Goal: Information Seeking & Learning: Check status

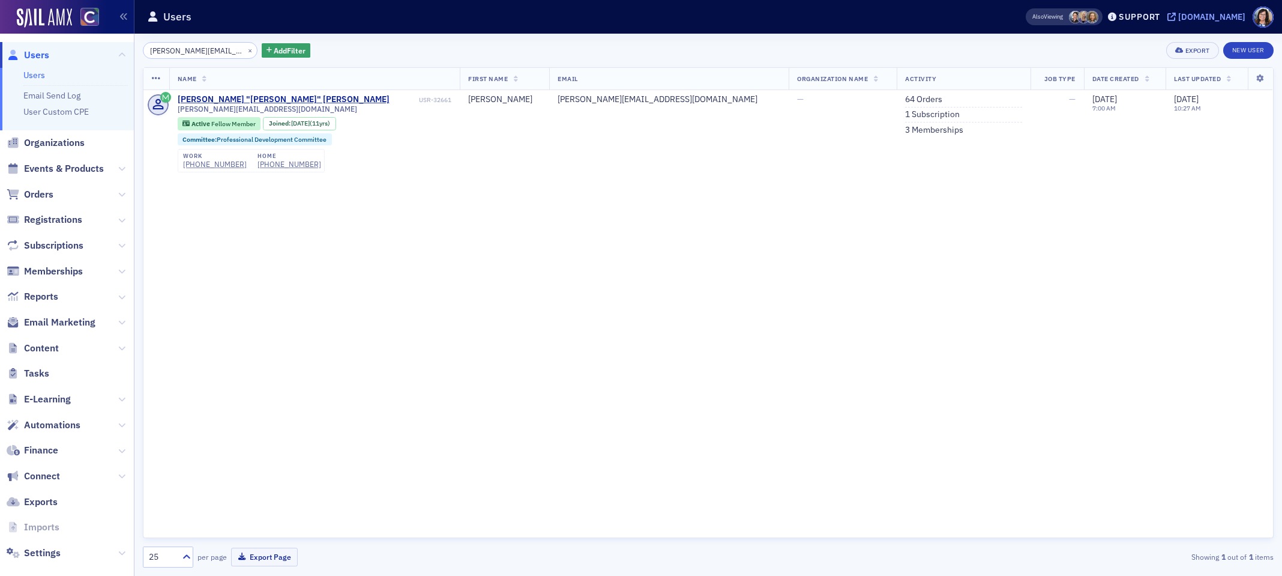
click at [1176, 19] on icon at bounding box center [1172, 17] width 8 height 8
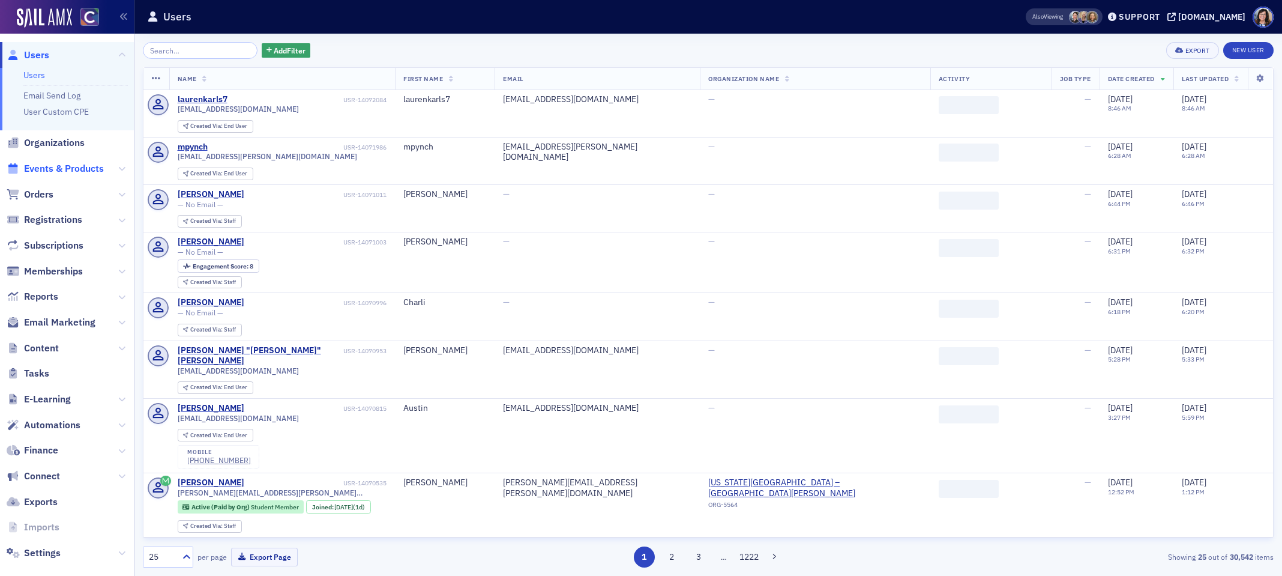
click at [67, 171] on span "Events & Products" at bounding box center [64, 168] width 80 height 13
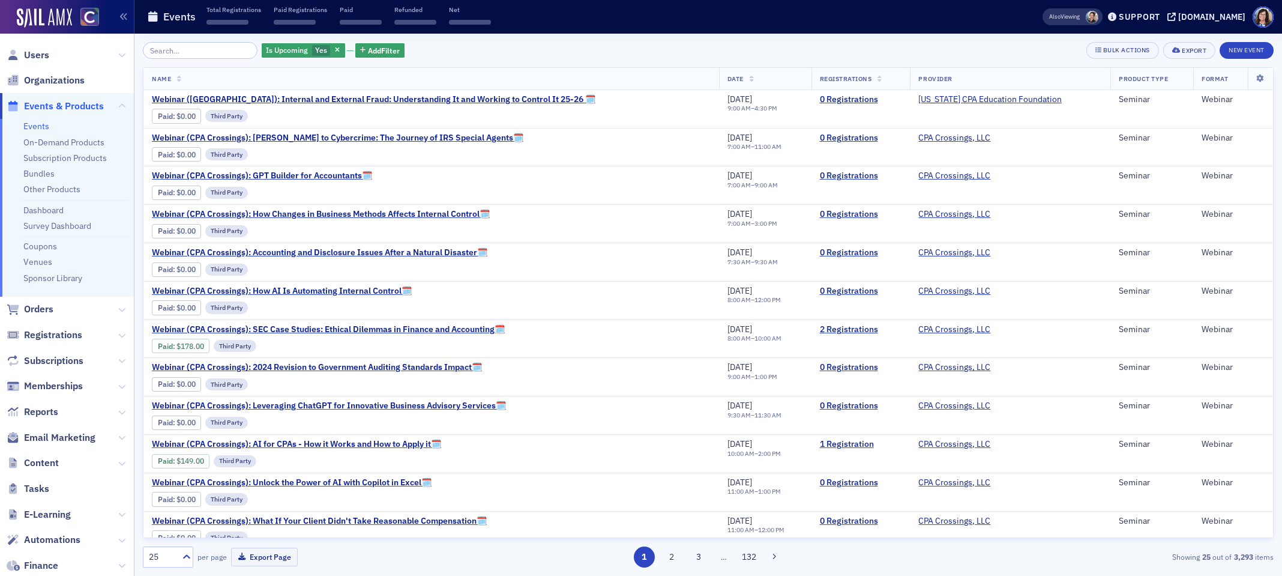
click at [177, 49] on input "search" at bounding box center [200, 50] width 115 height 17
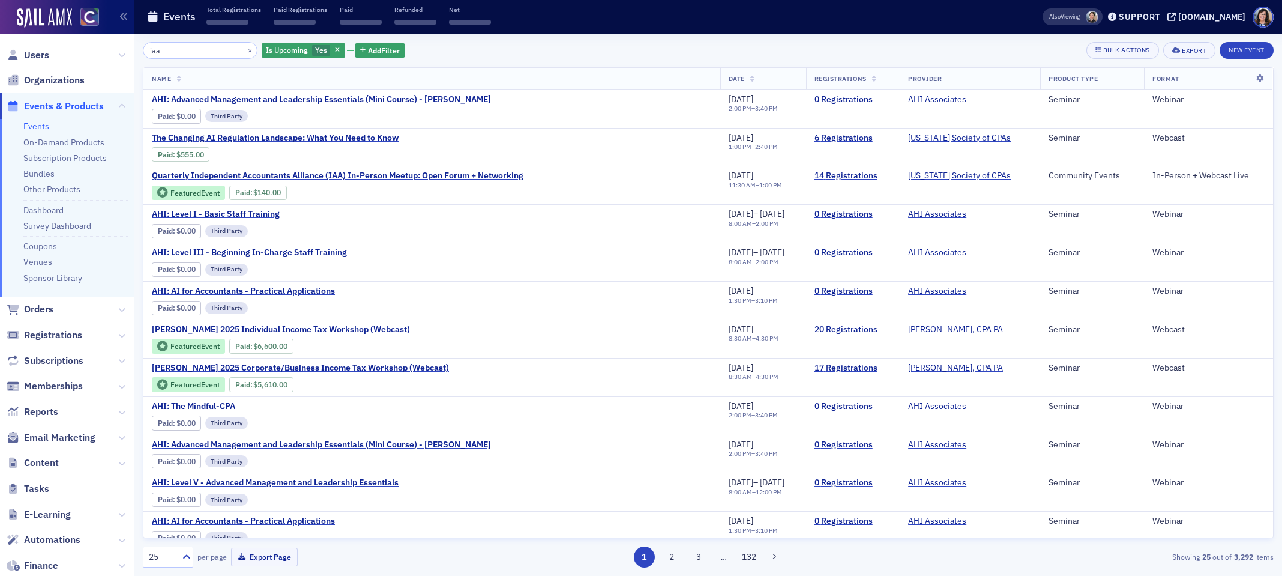
type input "iaa"
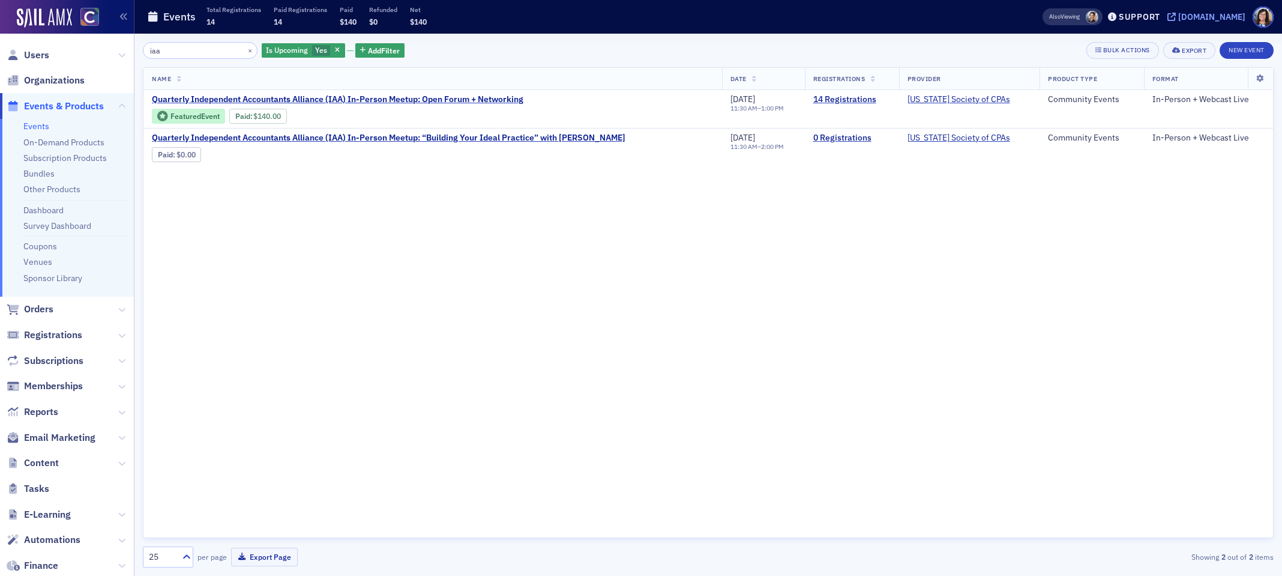
click at [1176, 17] on icon at bounding box center [1172, 17] width 8 height 8
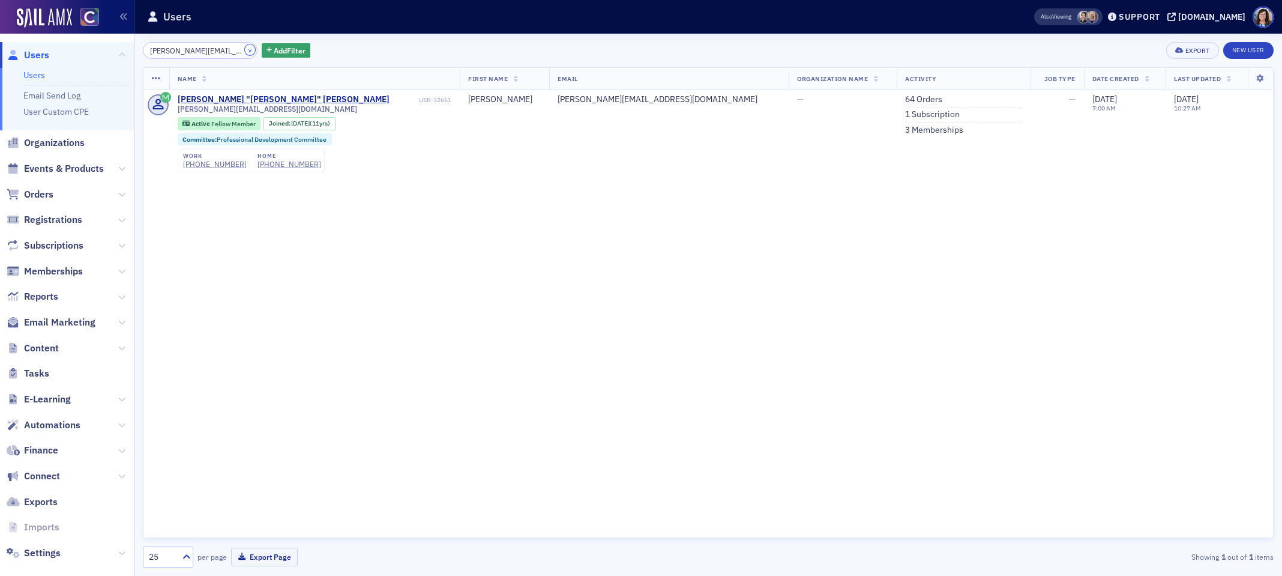
click at [245, 50] on button "×" at bounding box center [250, 49] width 11 height 11
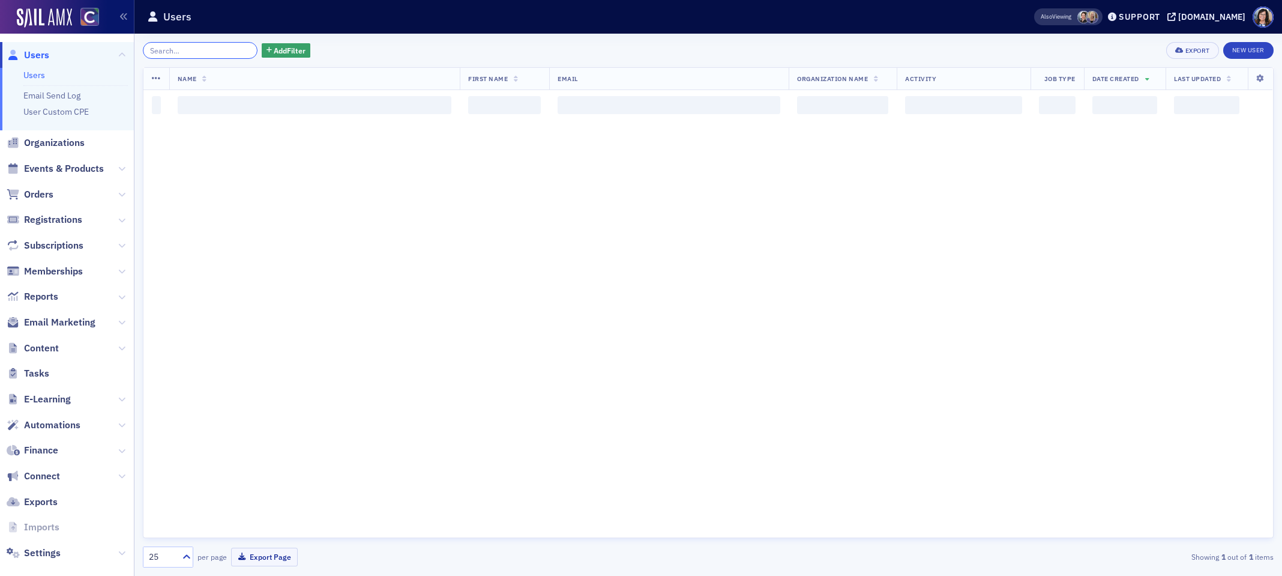
click at [211, 52] on input "search" at bounding box center [200, 50] width 115 height 17
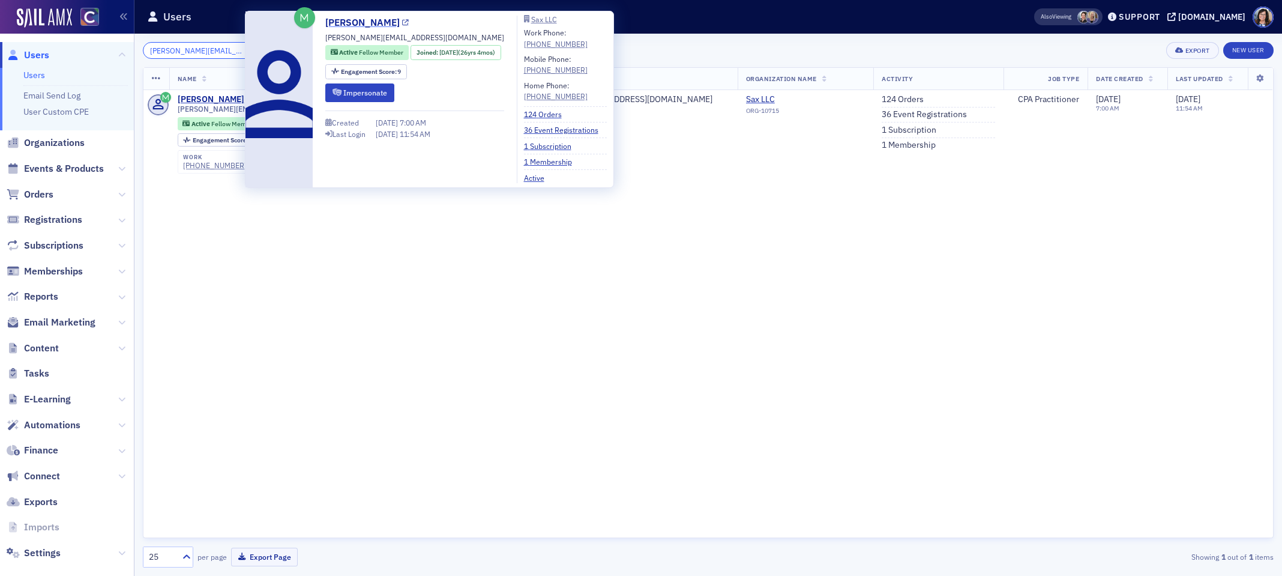
type input "jennifer@saxcpa.com"
click at [406, 22] on icon at bounding box center [405, 23] width 7 height 7
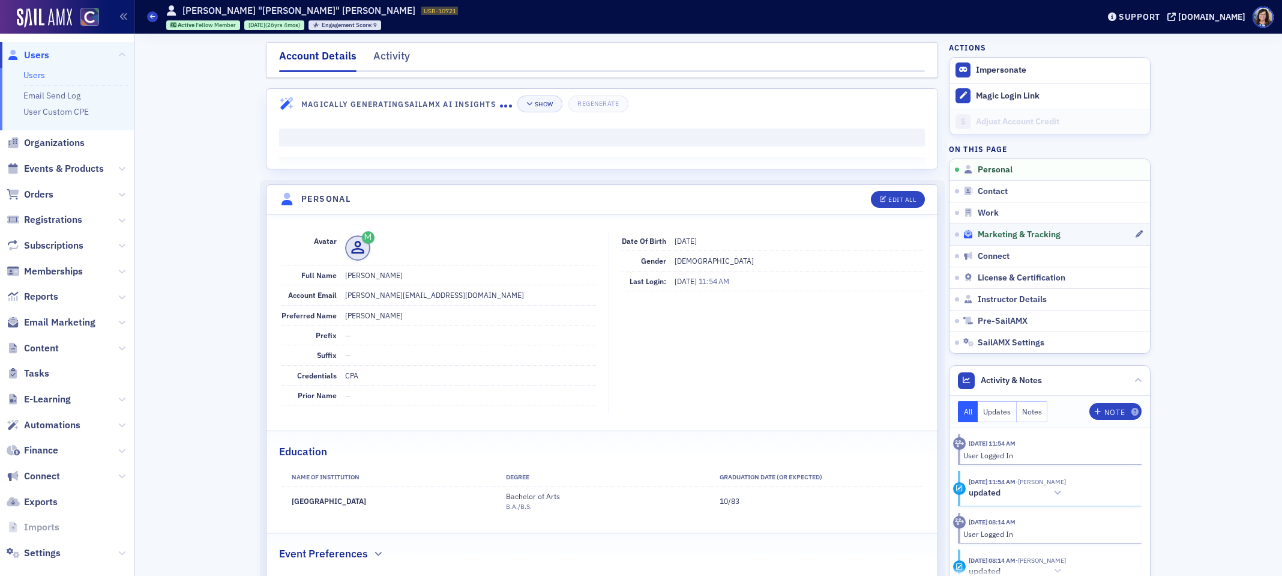
click at [988, 232] on span "Marketing & Tracking" at bounding box center [1019, 234] width 83 height 11
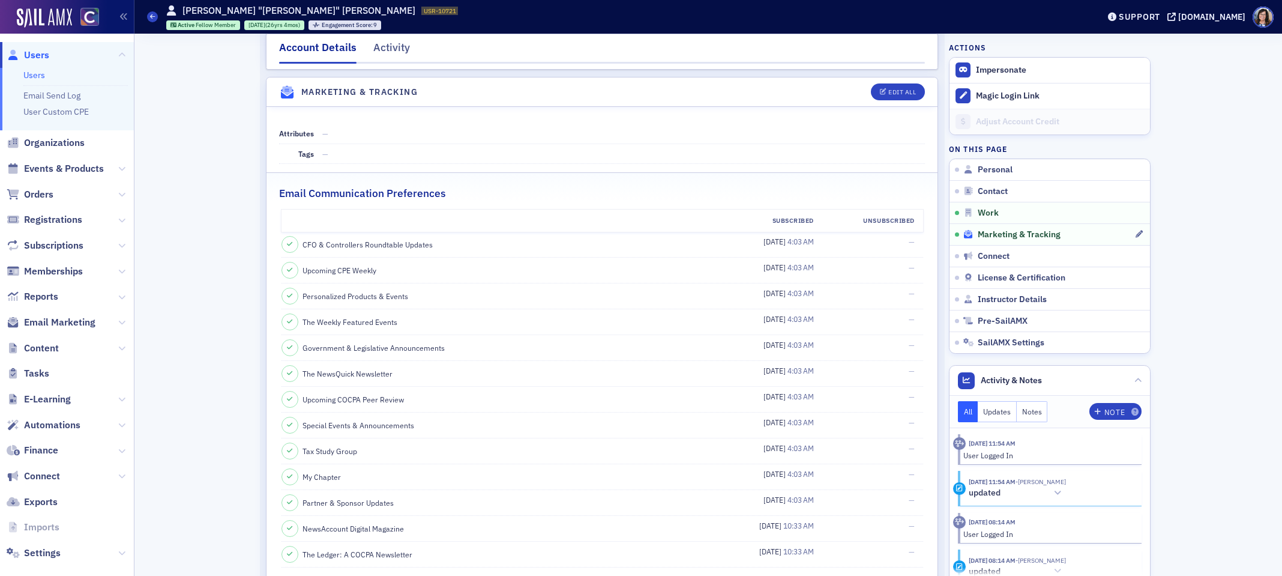
scroll to position [1272, 0]
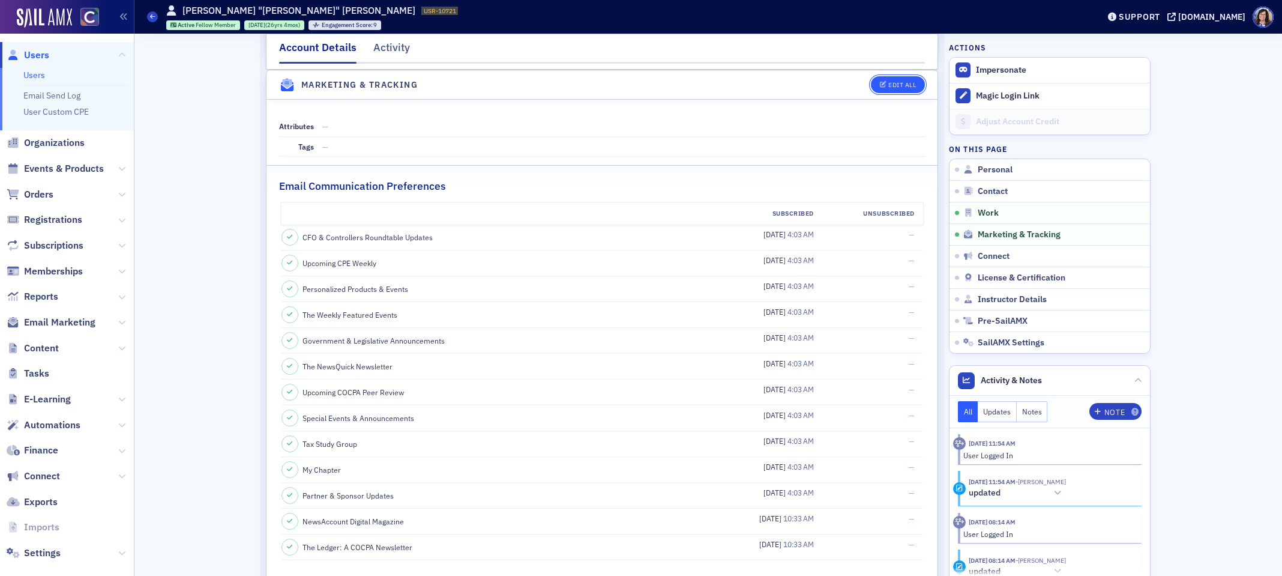
click at [897, 88] on div "Edit All" at bounding box center [903, 85] width 28 height 7
select select "US"
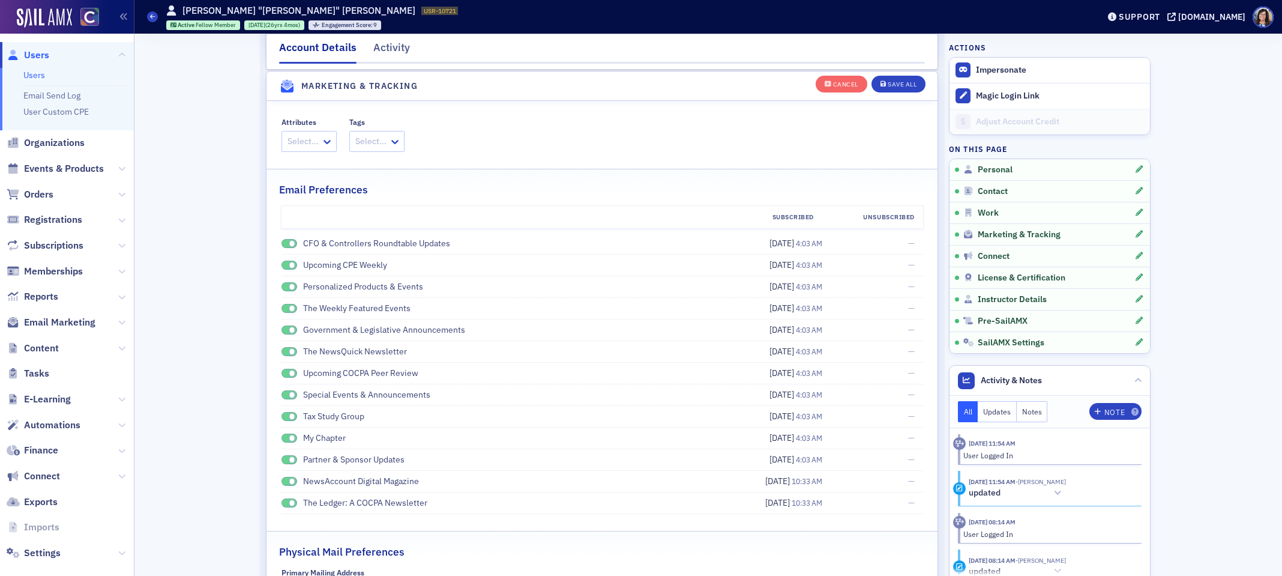
scroll to position [1672, 0]
click at [323, 142] on icon at bounding box center [327, 140] width 12 height 12
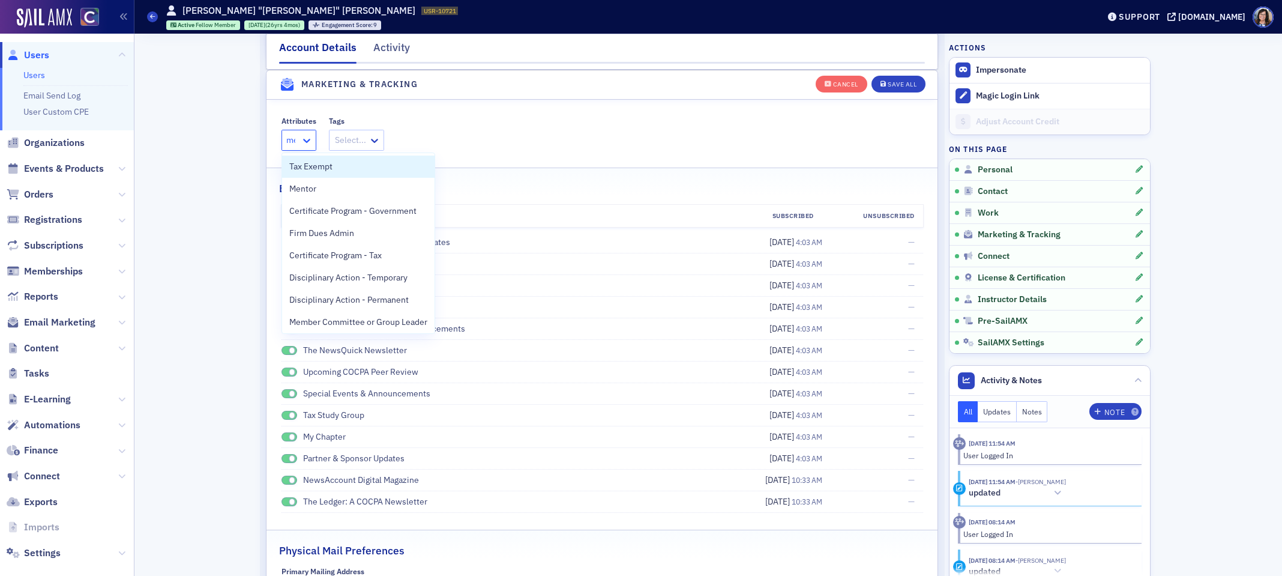
type input "men"
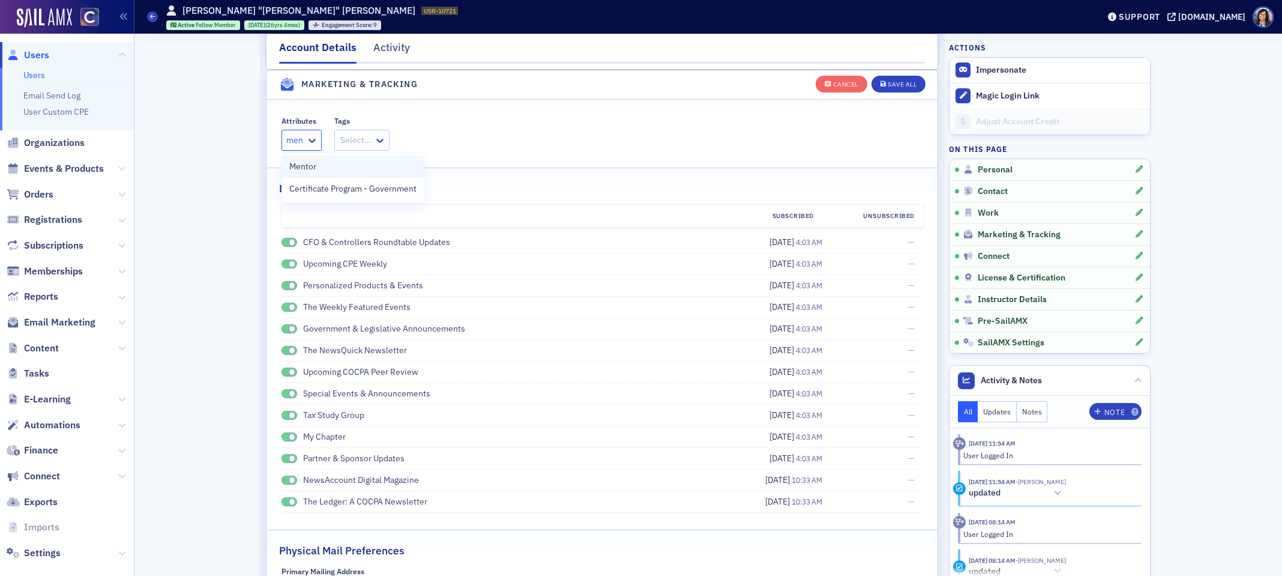
click at [316, 167] on div "Mentor" at bounding box center [352, 166] width 127 height 13
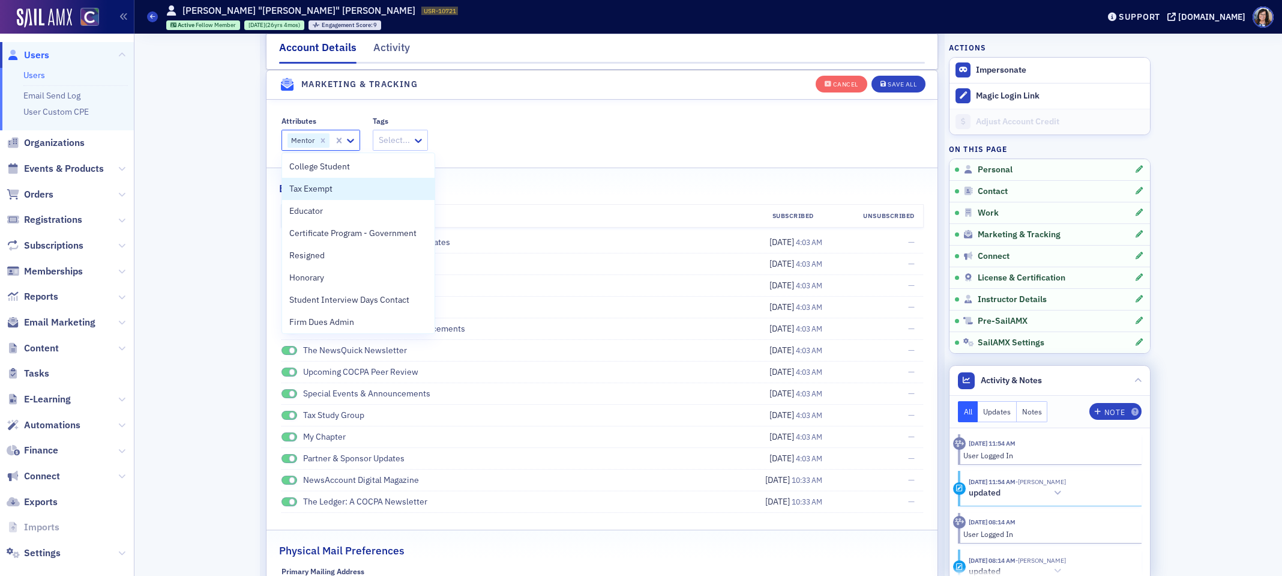
click at [1033, 415] on button "Notes" at bounding box center [1032, 411] width 31 height 21
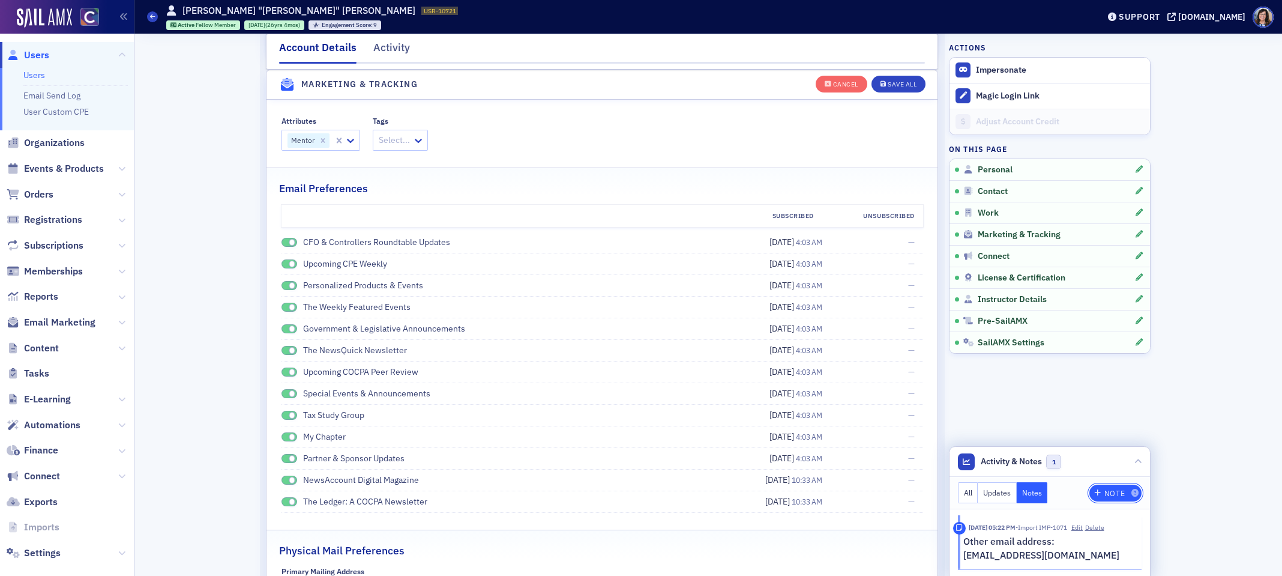
click at [1101, 491] on icon "button" at bounding box center [1098, 492] width 7 height 7
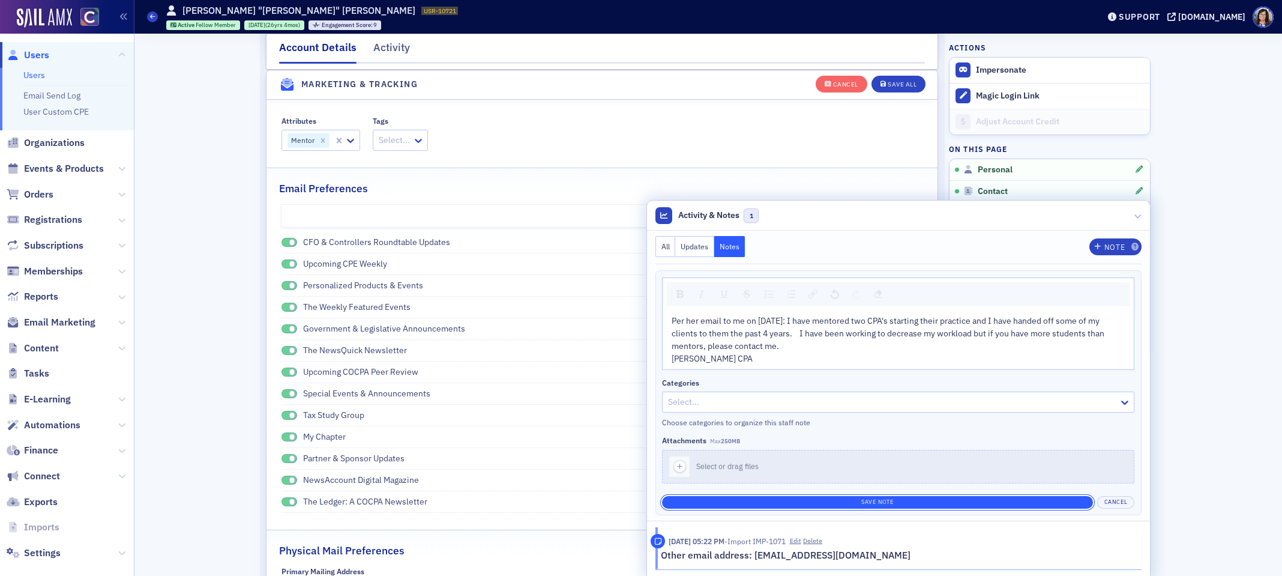
click at [927, 500] on button "Save Note" at bounding box center [877, 502] width 431 height 13
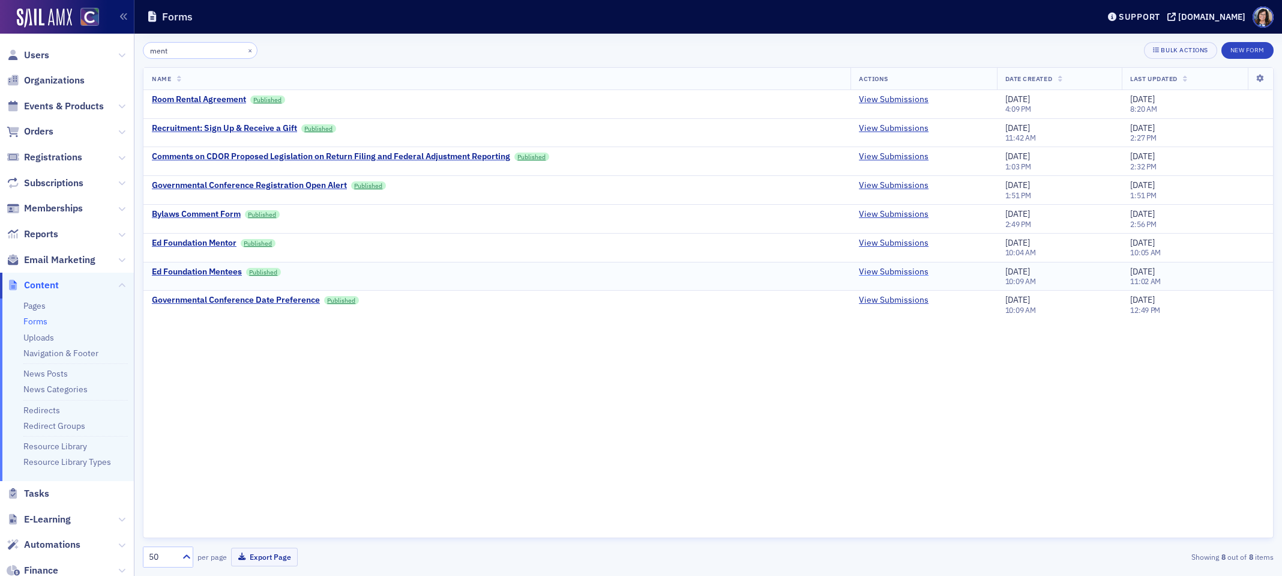
type input "ment"
click at [877, 273] on link "View Submissions" at bounding box center [894, 272] width 70 height 11
click at [881, 241] on link "View Submissions" at bounding box center [894, 243] width 70 height 11
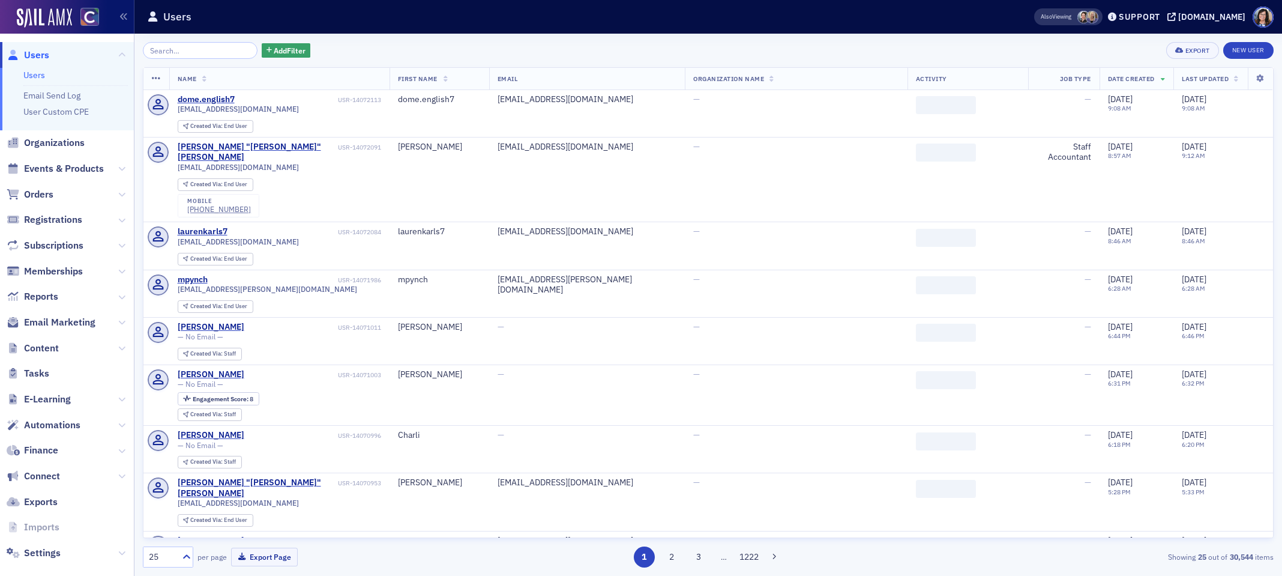
click at [166, 52] on input "search" at bounding box center [200, 50] width 115 height 17
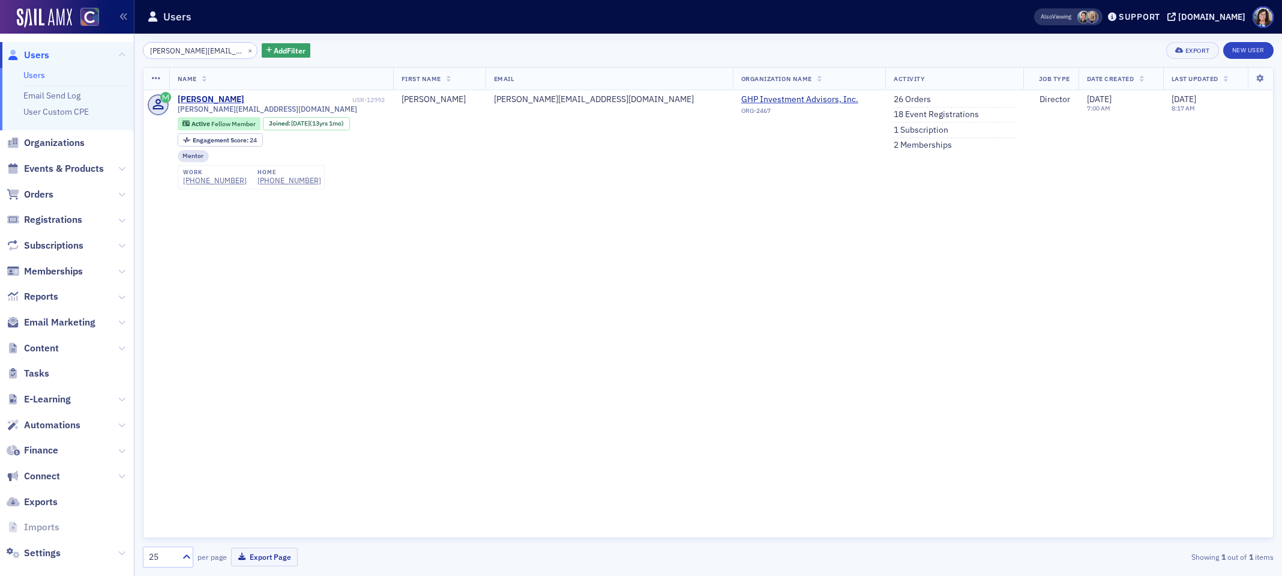
type input "sivey@ghpia.com"
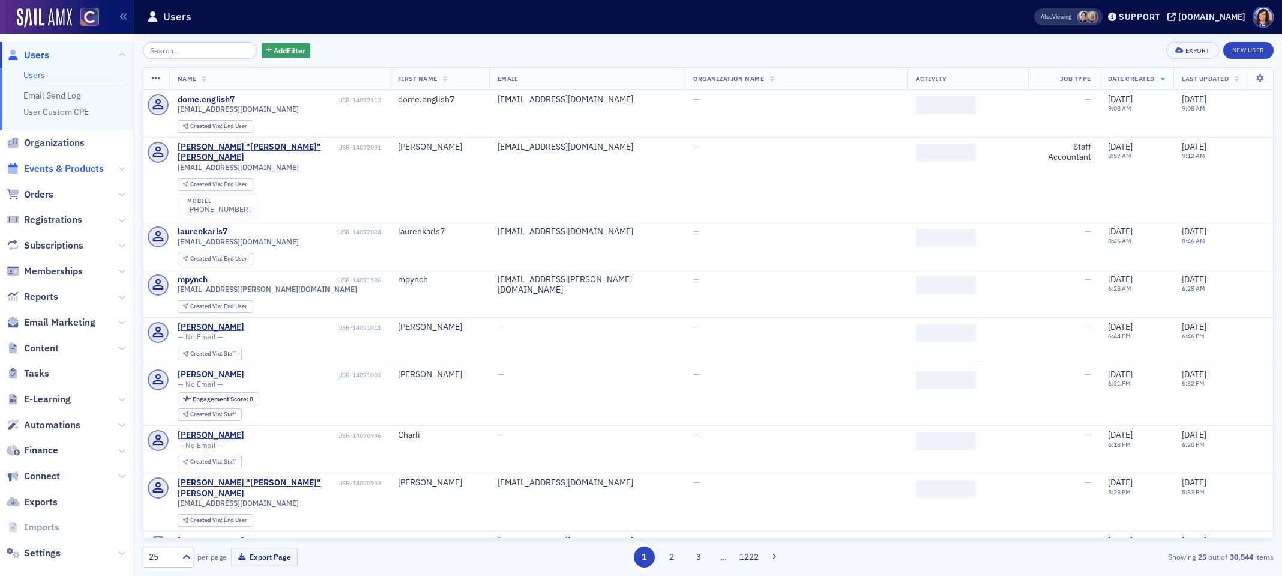
click at [67, 170] on span "Events & Products" at bounding box center [64, 168] width 80 height 13
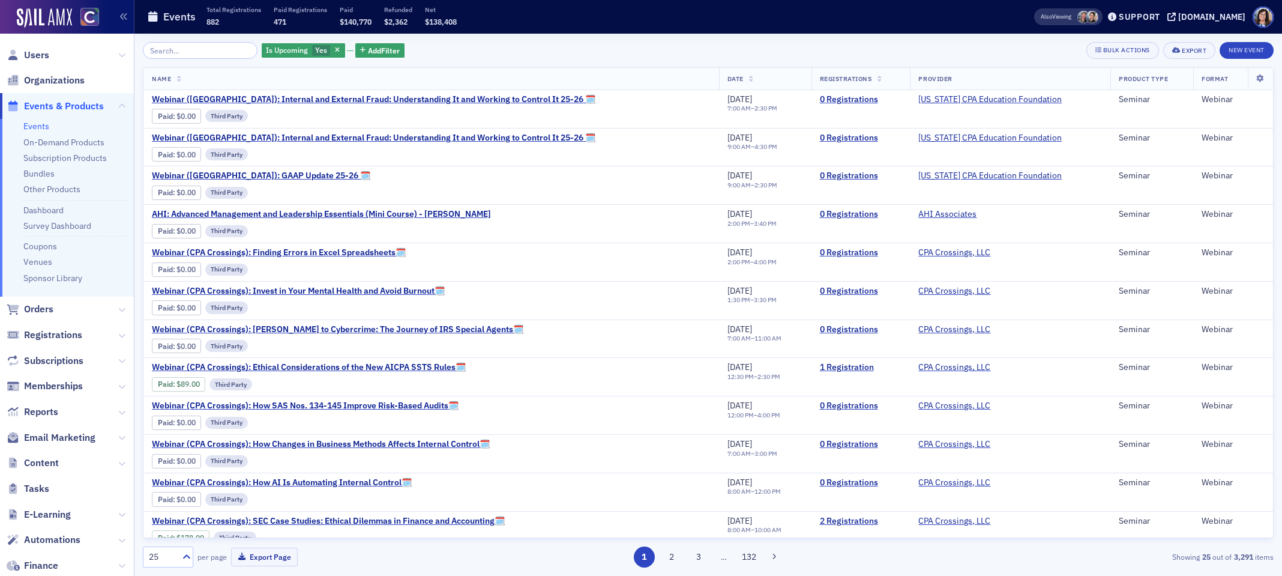
click at [177, 53] on input "search" at bounding box center [200, 50] width 115 height 17
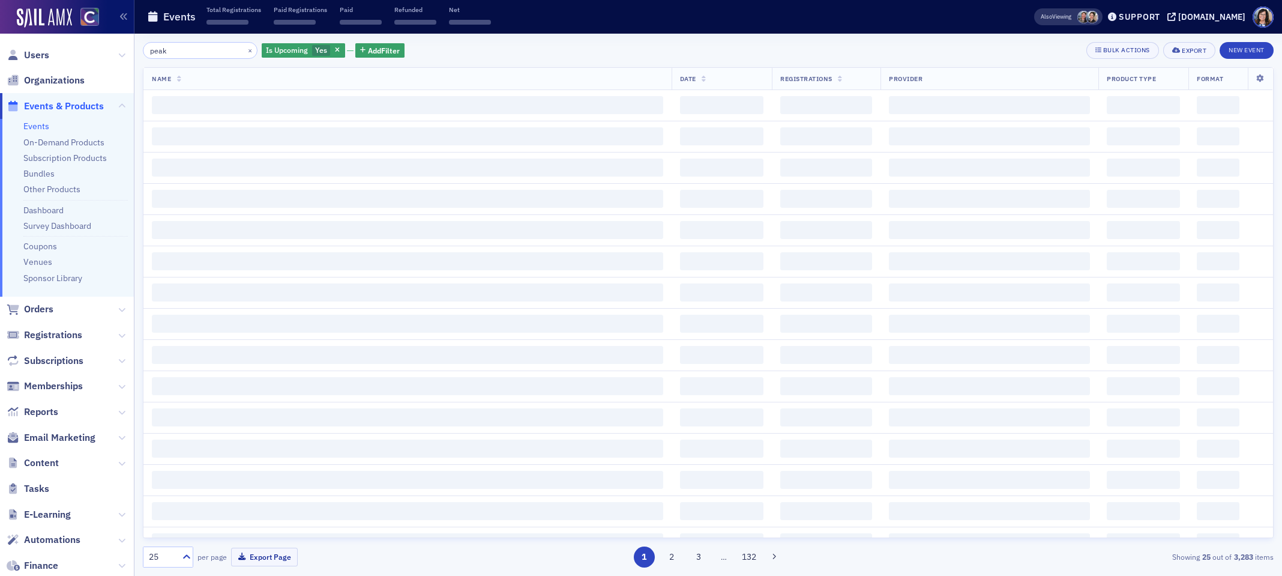
type input "peak"
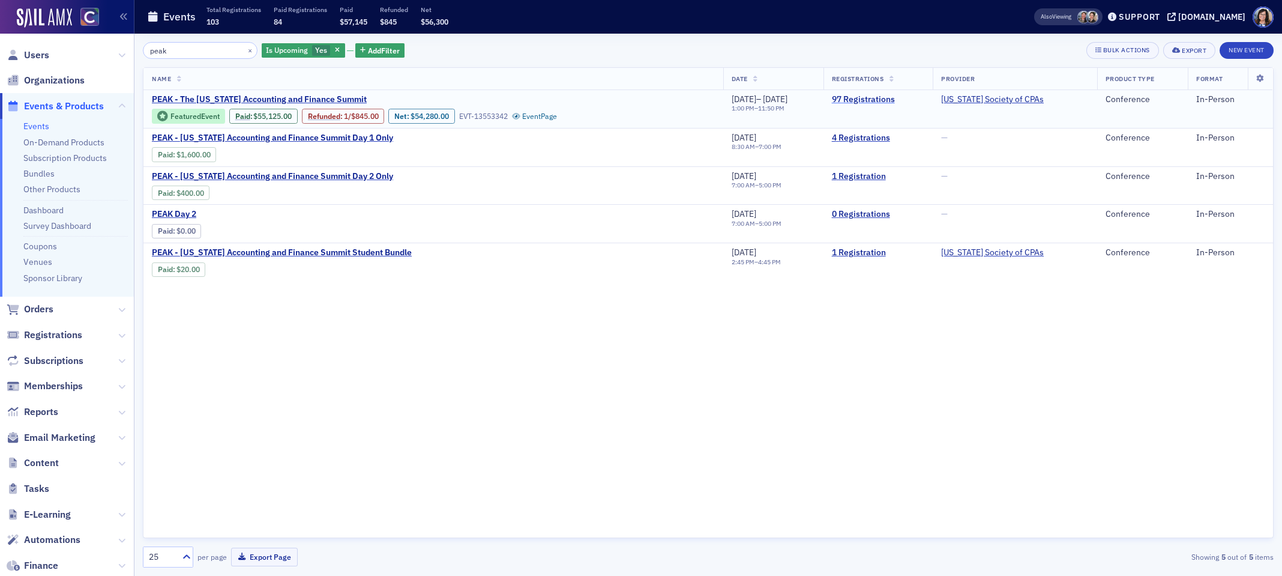
click at [888, 100] on link "97 Registrations" at bounding box center [878, 99] width 93 height 11
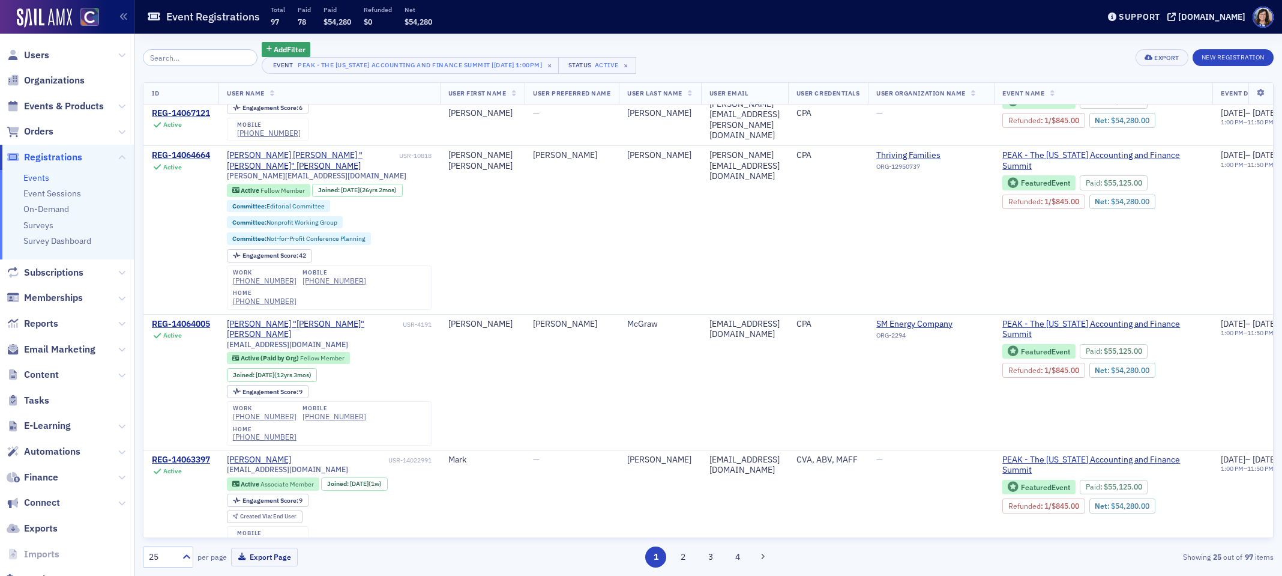
scroll to position [287, 0]
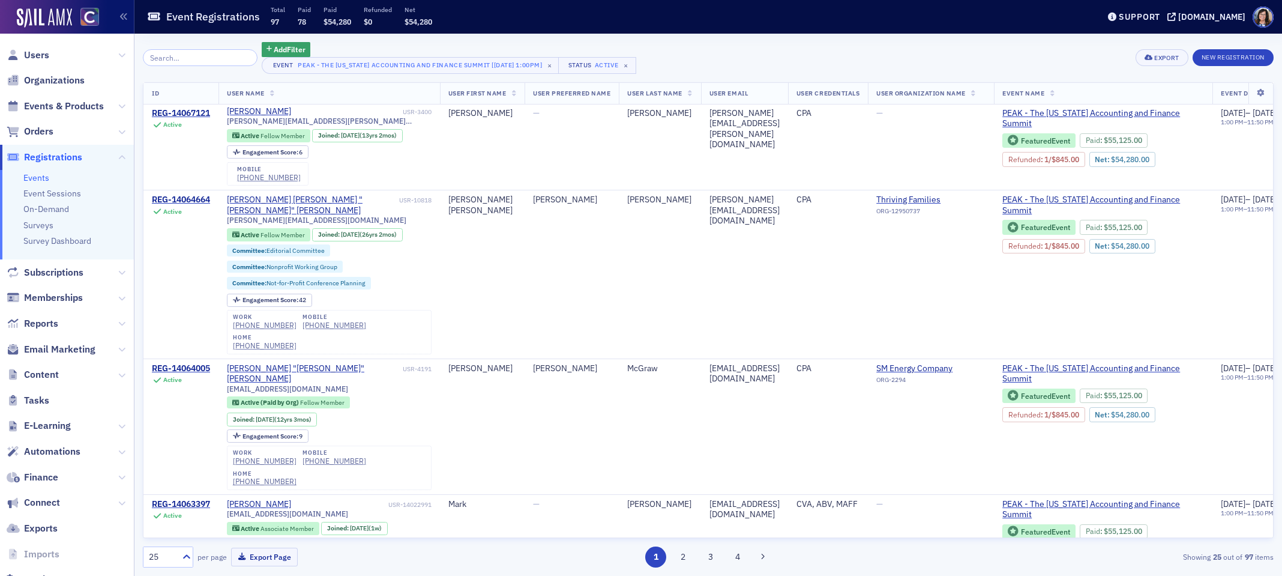
click at [192, 58] on input "search" at bounding box center [200, 57] width 115 height 17
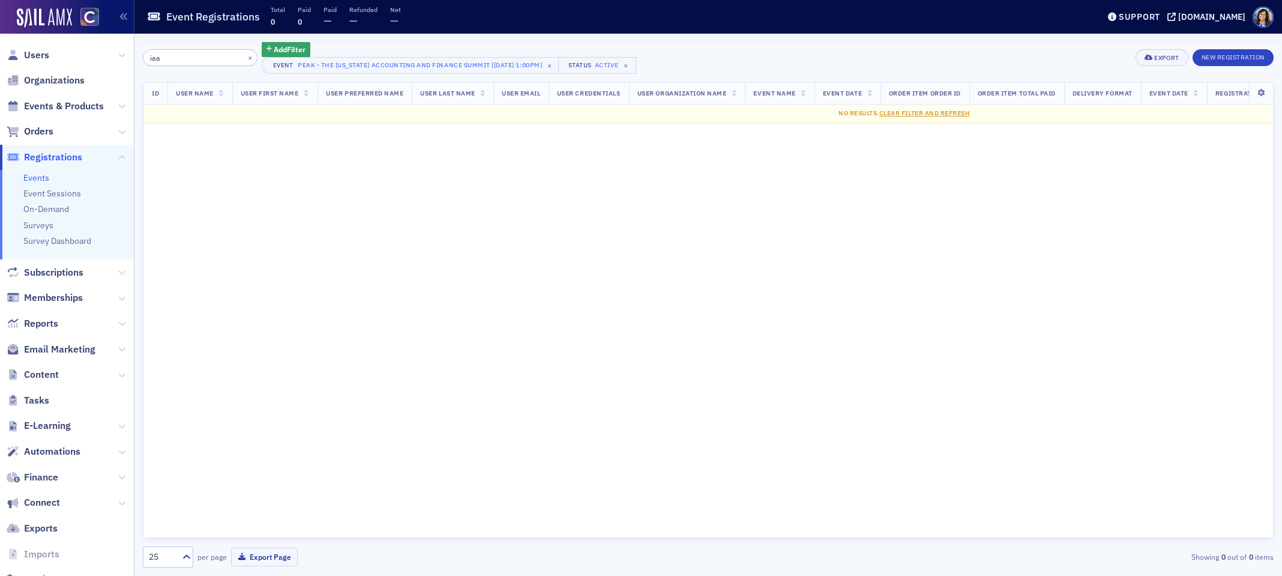
type input "iaa"
click at [68, 105] on span "Events & Products" at bounding box center [64, 106] width 80 height 13
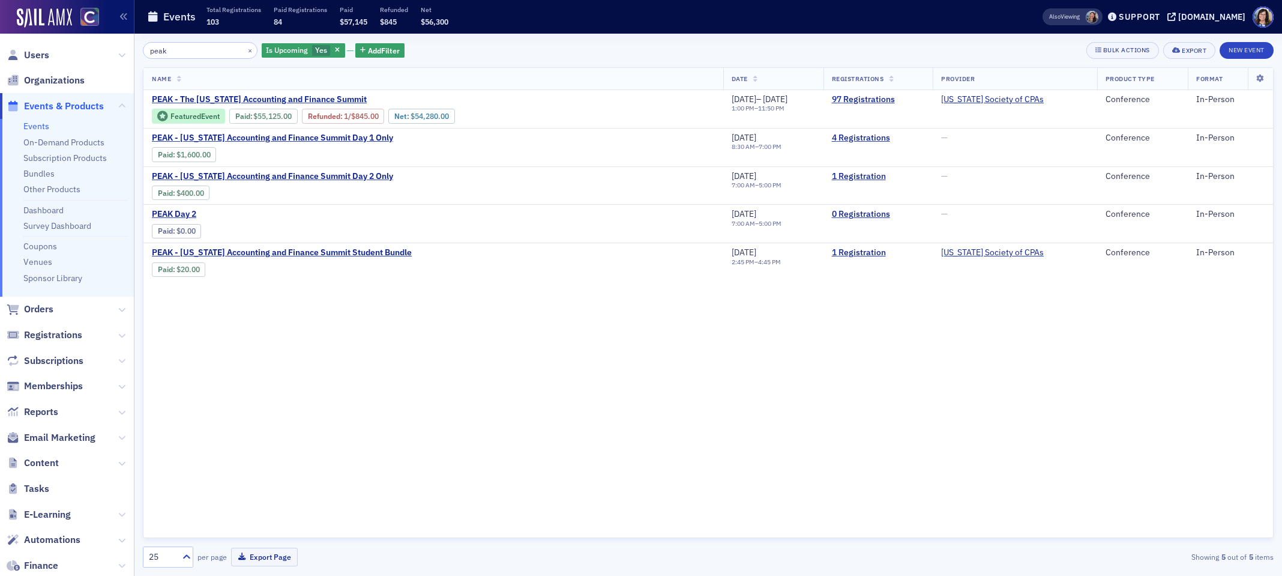
drag, startPoint x: 187, startPoint y: 53, endPoint x: 102, endPoint y: 47, distance: 85.4
click at [102, 47] on div "Users Organizations Events & Products Events On-Demand Products Subscription Pr…" at bounding box center [641, 288] width 1282 height 576
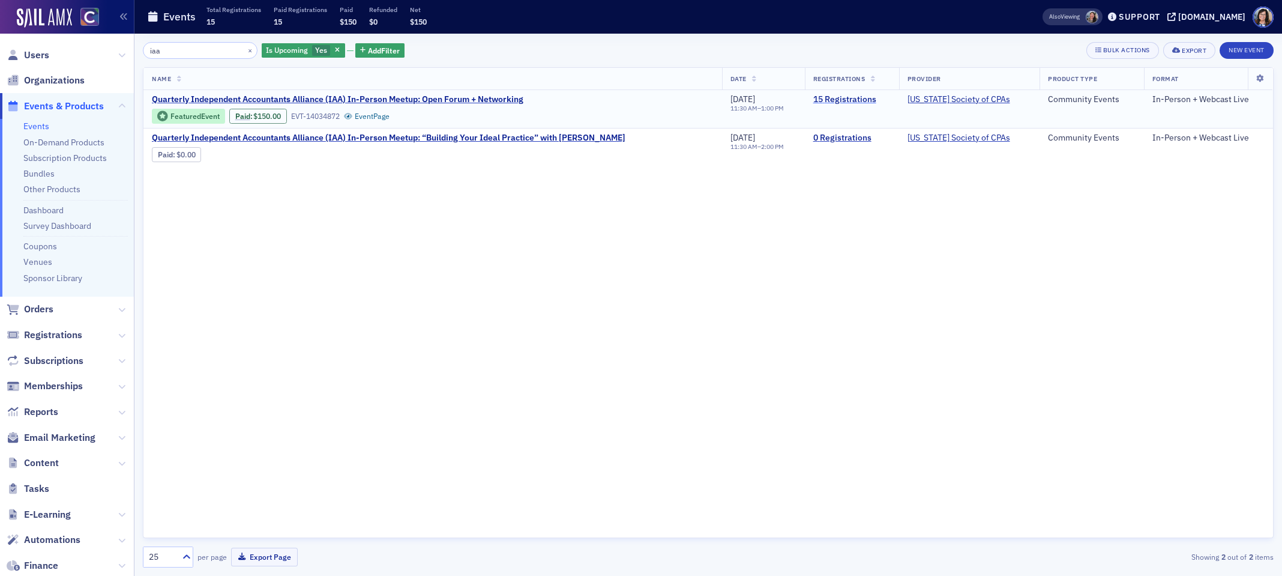
type input "iaa"
click at [836, 101] on link "15 Registrations" at bounding box center [852, 99] width 77 height 11
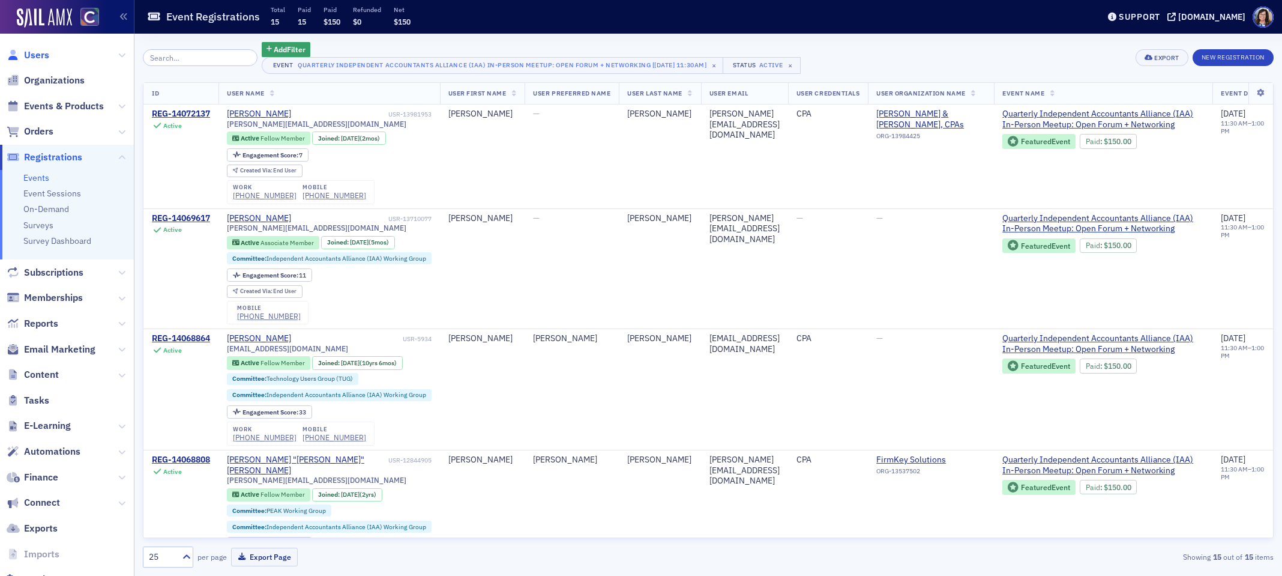
click at [39, 56] on span "Users" at bounding box center [36, 55] width 25 height 13
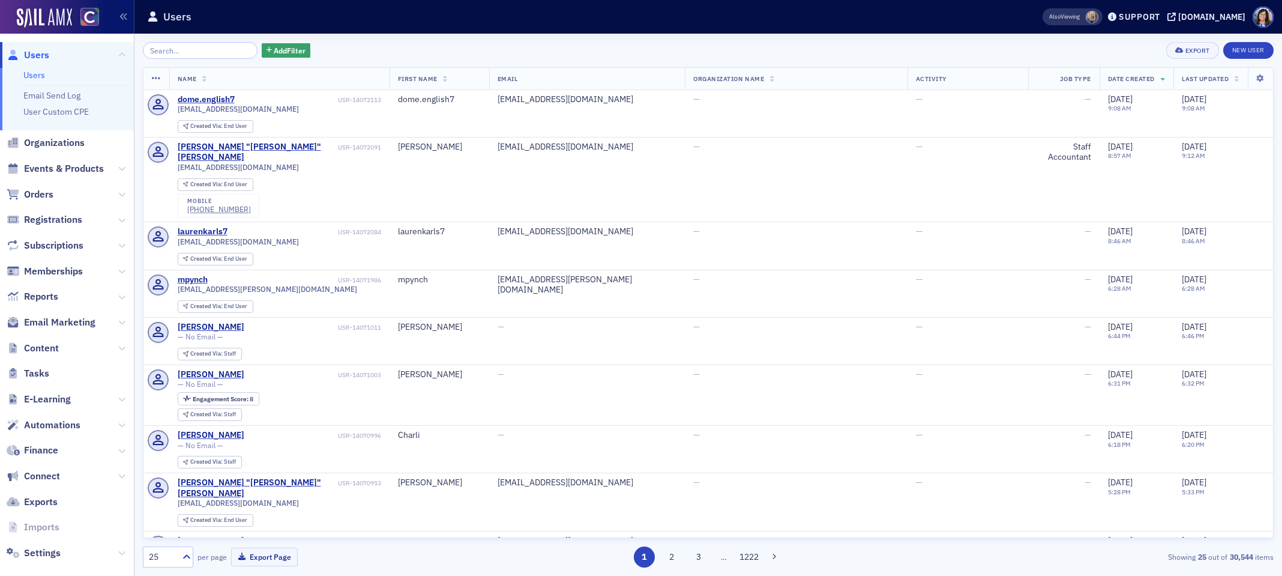
click at [155, 50] on input "search" at bounding box center [200, 50] width 115 height 17
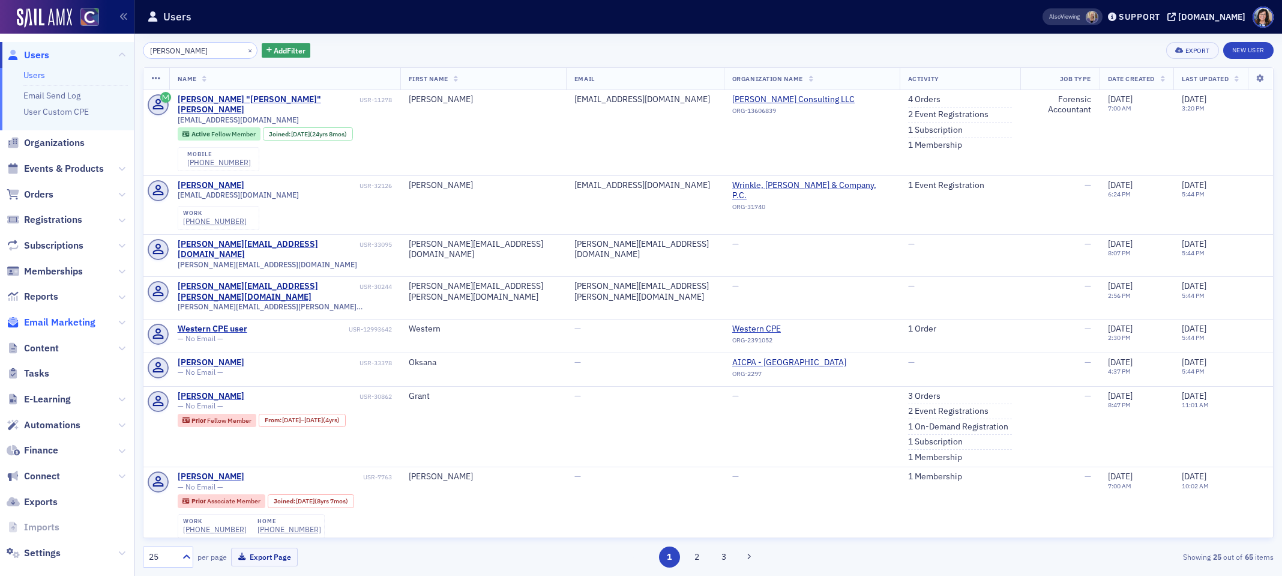
type input "[PERSON_NAME]"
click at [45, 324] on span "Email Marketing" at bounding box center [59, 322] width 71 height 13
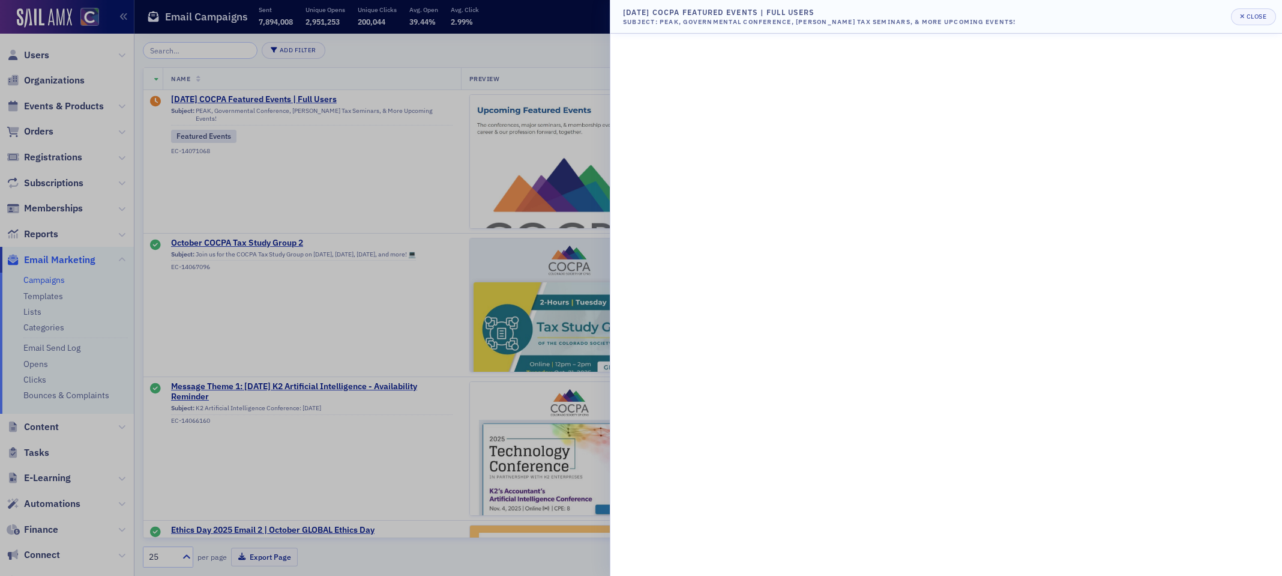
click at [355, 135] on div at bounding box center [641, 288] width 1282 height 576
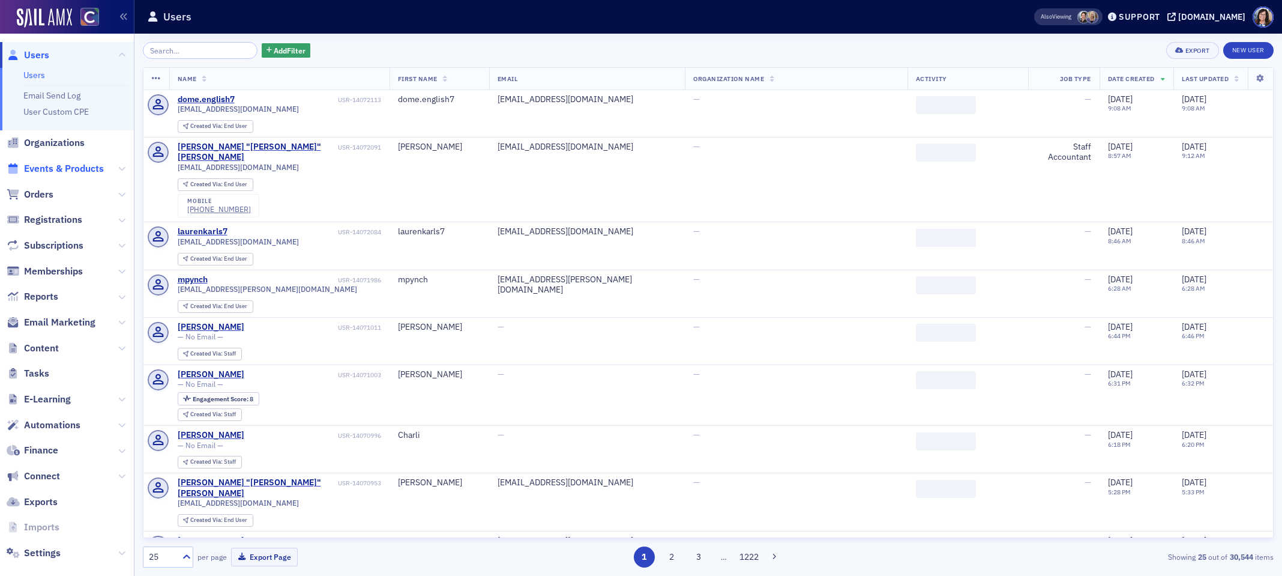
click at [66, 170] on span "Events & Products" at bounding box center [64, 168] width 80 height 13
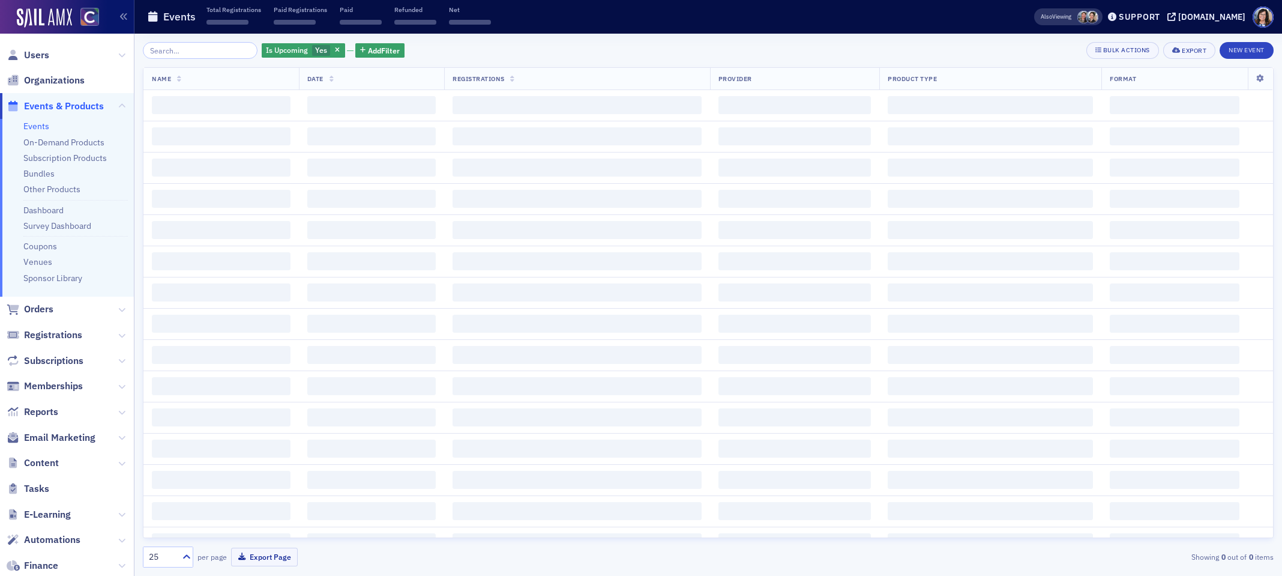
click at [187, 52] on input "search" at bounding box center [200, 50] width 115 height 17
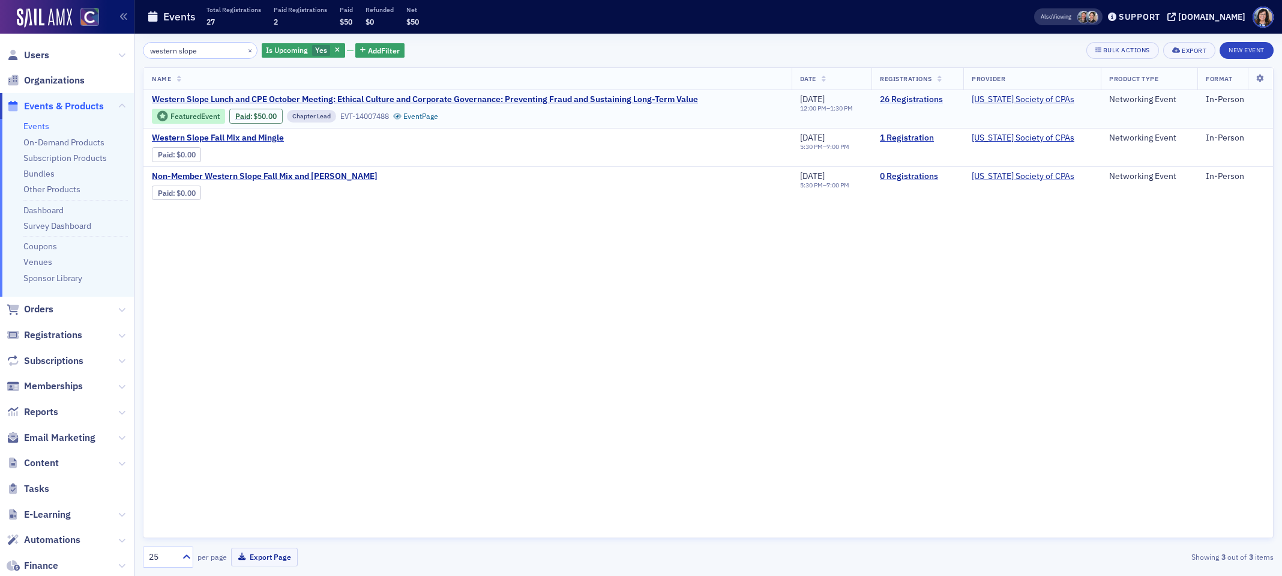
type input "western slope"
click at [901, 98] on link "26 Registrations" at bounding box center [917, 99] width 75 height 11
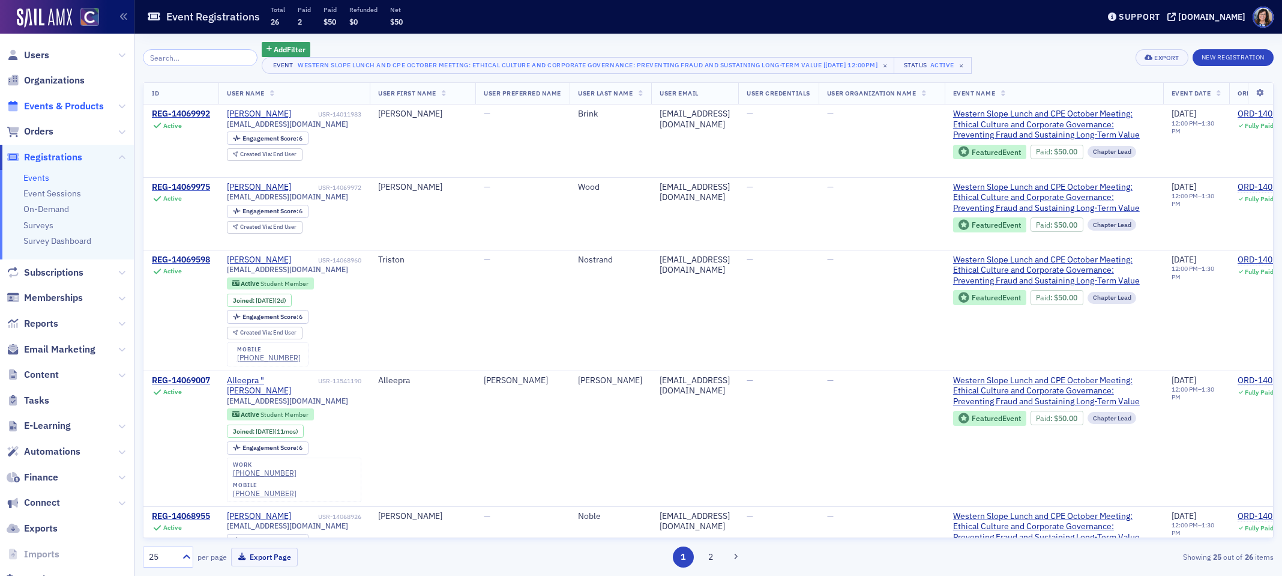
click at [43, 106] on span "Events & Products" at bounding box center [64, 106] width 80 height 13
